Goal: Transaction & Acquisition: Purchase product/service

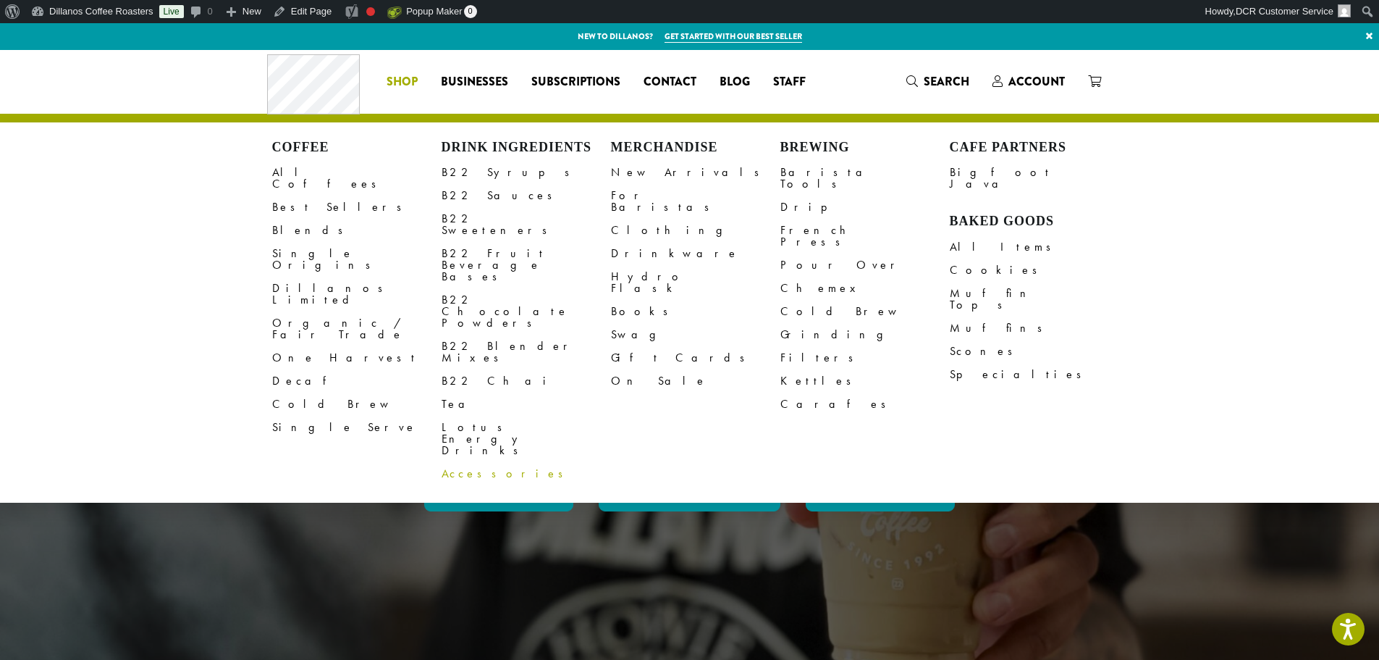
click at [476, 462] on link "Accessories" at bounding box center [526, 473] width 169 height 23
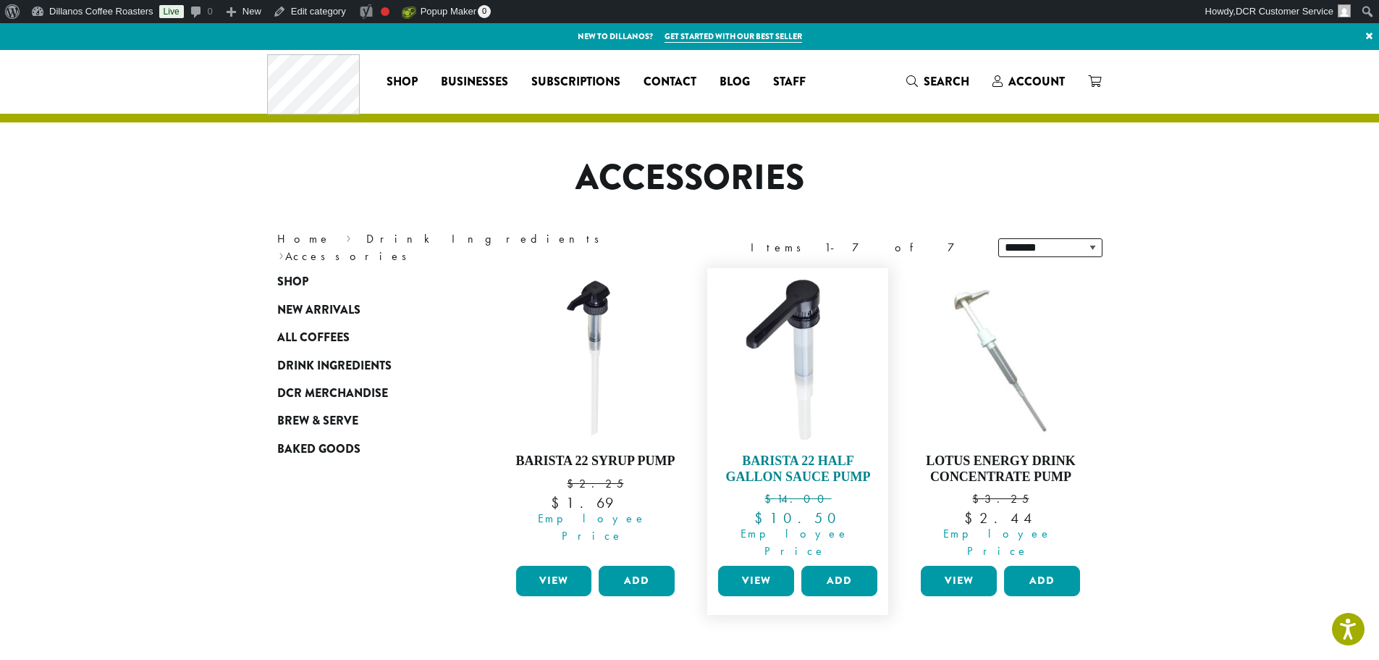
click at [765, 396] on img at bounding box center [798, 358] width 167 height 167
